Goal: Task Accomplishment & Management: Manage account settings

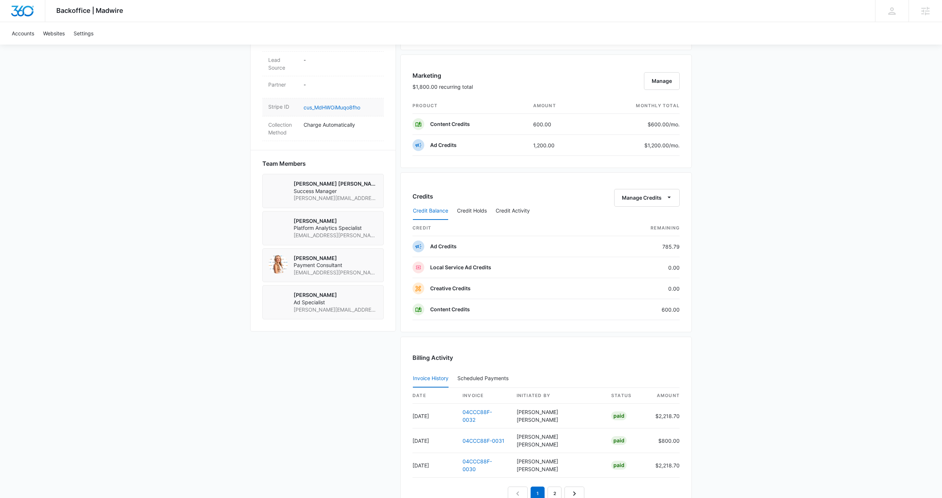
scroll to position [509, 0]
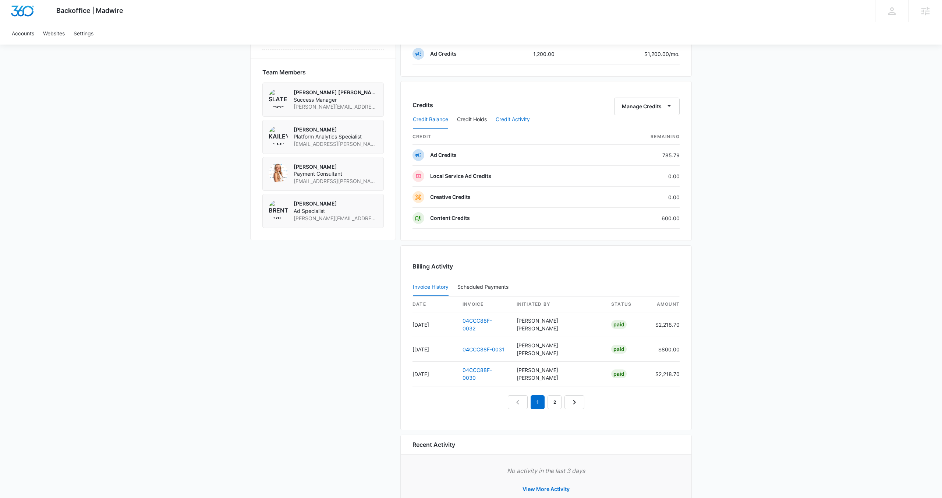
click at [507, 120] on button "Credit Activity" at bounding box center [513, 120] width 34 height 18
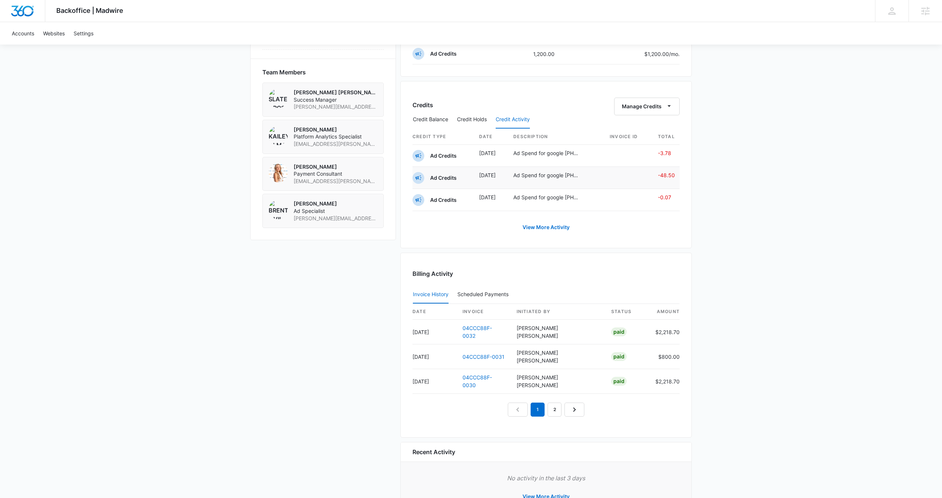
scroll to position [523, 0]
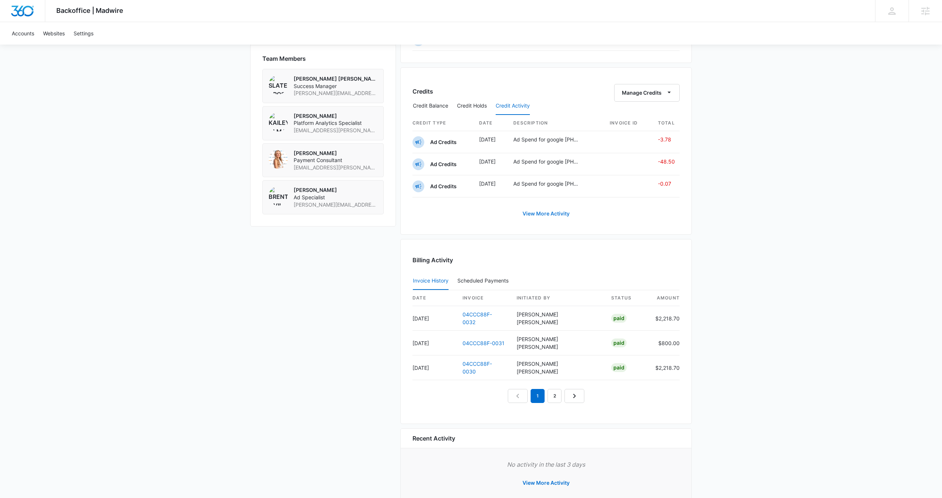
click at [550, 215] on link "View More Activity" at bounding box center [546, 214] width 62 height 18
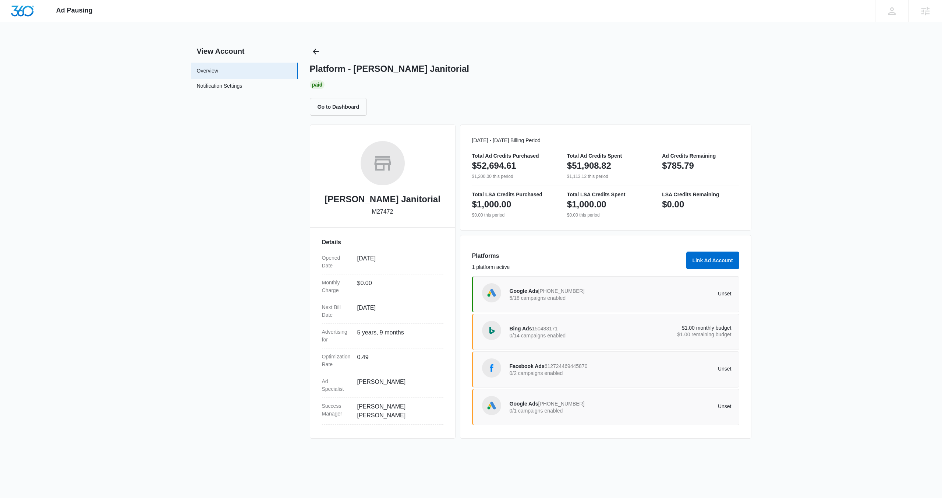
click at [544, 293] on span "982-681-7990" at bounding box center [562, 291] width 46 height 6
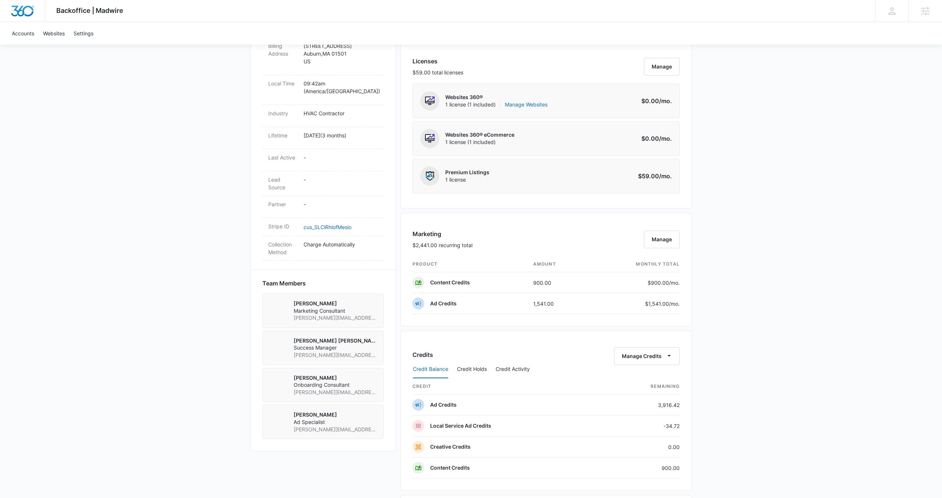
scroll to position [301, 0]
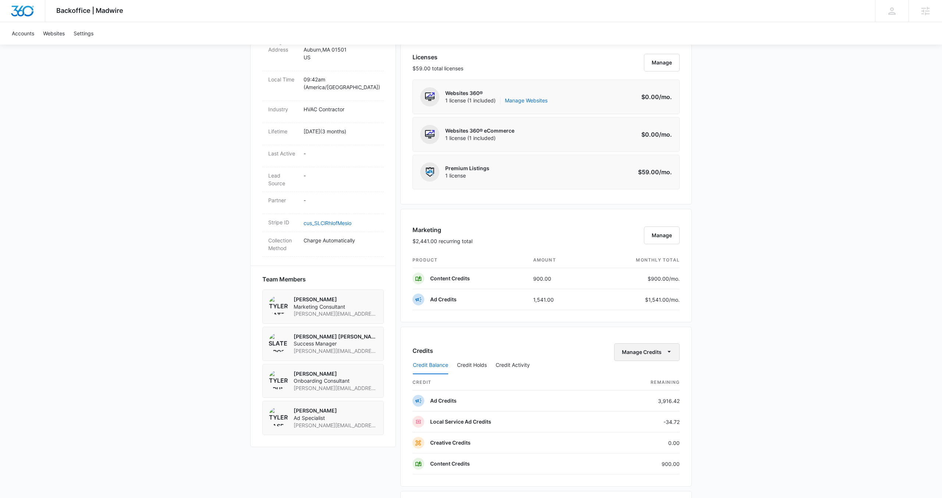
click at [639, 352] on button "Manage Credits" at bounding box center [647, 352] width 66 height 18
click at [636, 377] on div "Transfer Credits" at bounding box center [643, 375] width 39 height 5
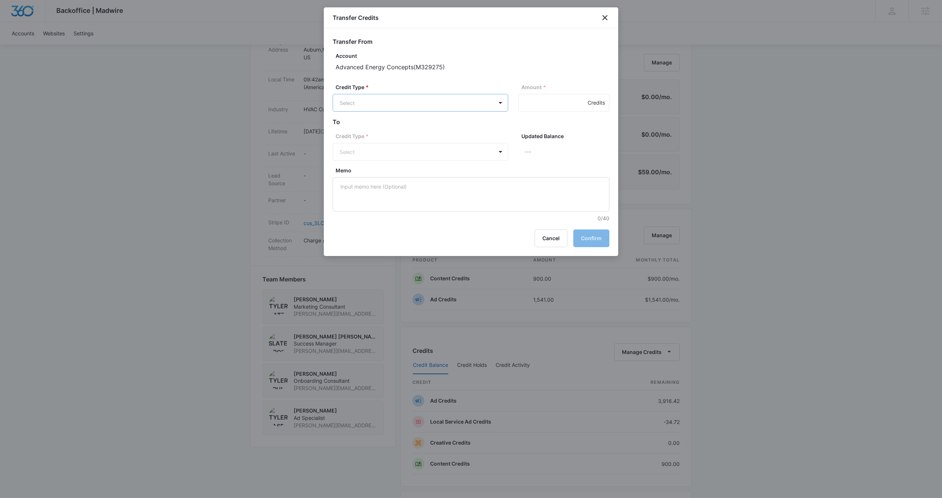
click at [481, 107] on body "Backoffice | Madwire Apps Settings SD [PERSON_NAME] [PERSON_NAME] [PERSON_NAME]…" at bounding box center [471, 270] width 942 height 1142
click at [472, 129] on div "Ad Credits (3916.42 Credits)" at bounding box center [420, 131] width 156 height 12
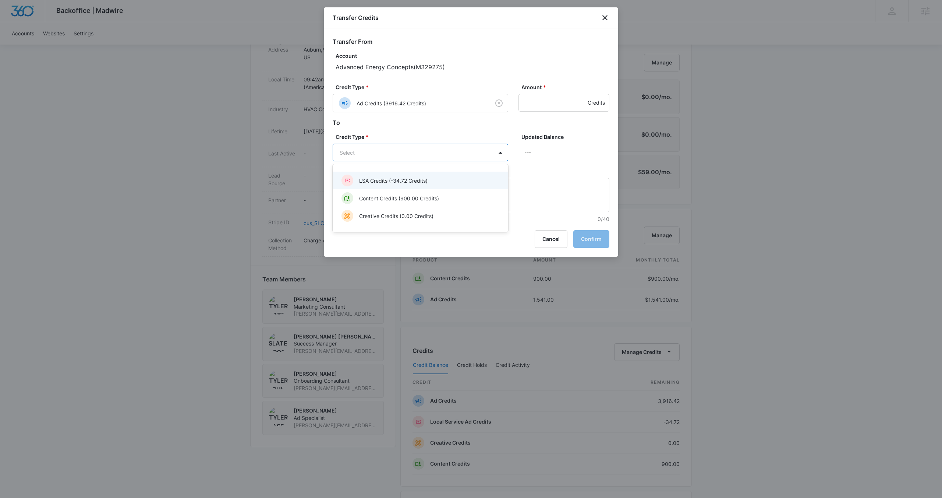
click at [462, 155] on body "Backoffice | Madwire Apps Settings SD [PERSON_NAME] [PERSON_NAME] [PERSON_NAME]…" at bounding box center [471, 270] width 942 height 1142
click at [452, 176] on div "LSA Credits (-34.72 Credits)" at bounding box center [420, 180] width 156 height 12
click at [547, 105] on input "Amount *" at bounding box center [564, 103] width 91 height 18
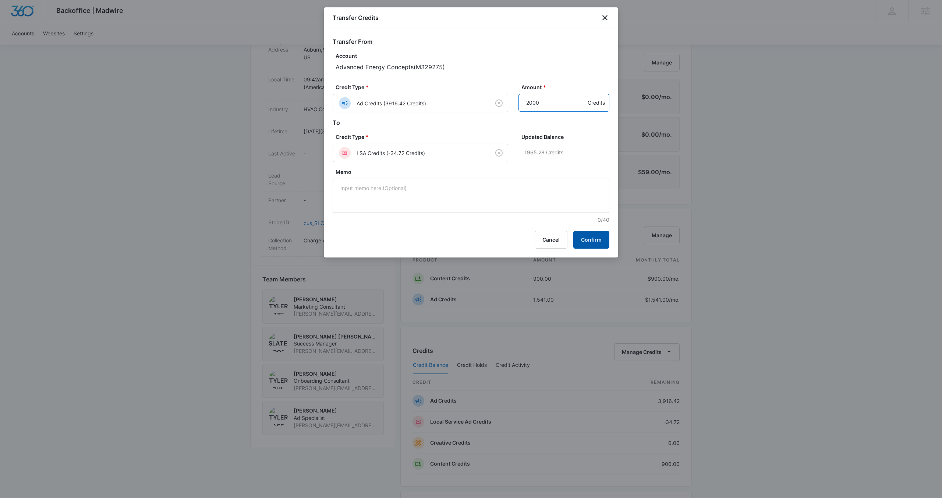
type input "2000"
click at [589, 238] on button "Confirm" at bounding box center [591, 240] width 36 height 18
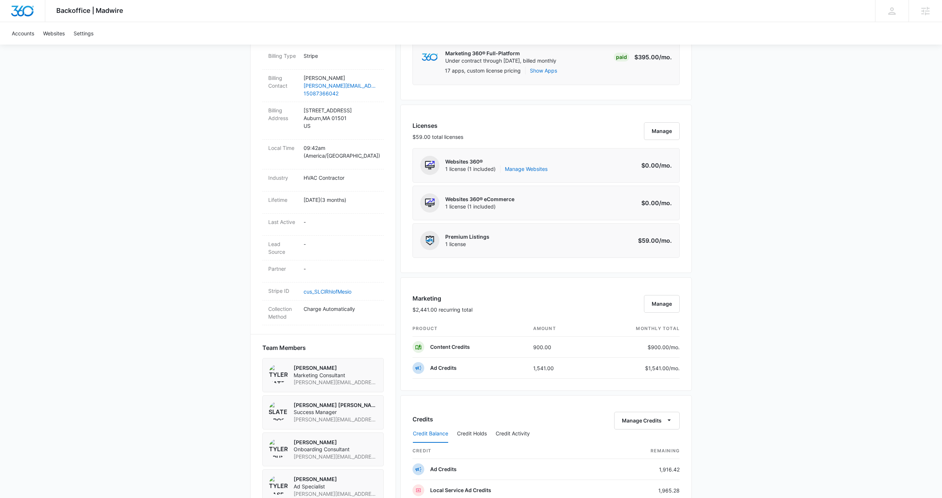
scroll to position [221, 0]
